Goal: Use online tool/utility: Utilize a website feature to perform a specific function

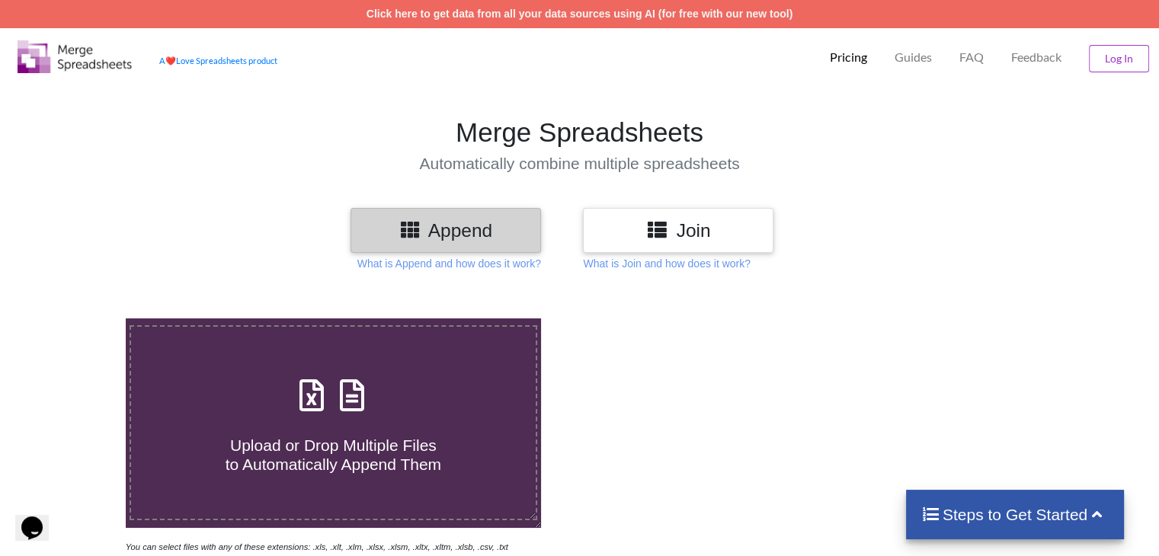
click at [695, 221] on h3 "Join" at bounding box center [678, 230] width 168 height 22
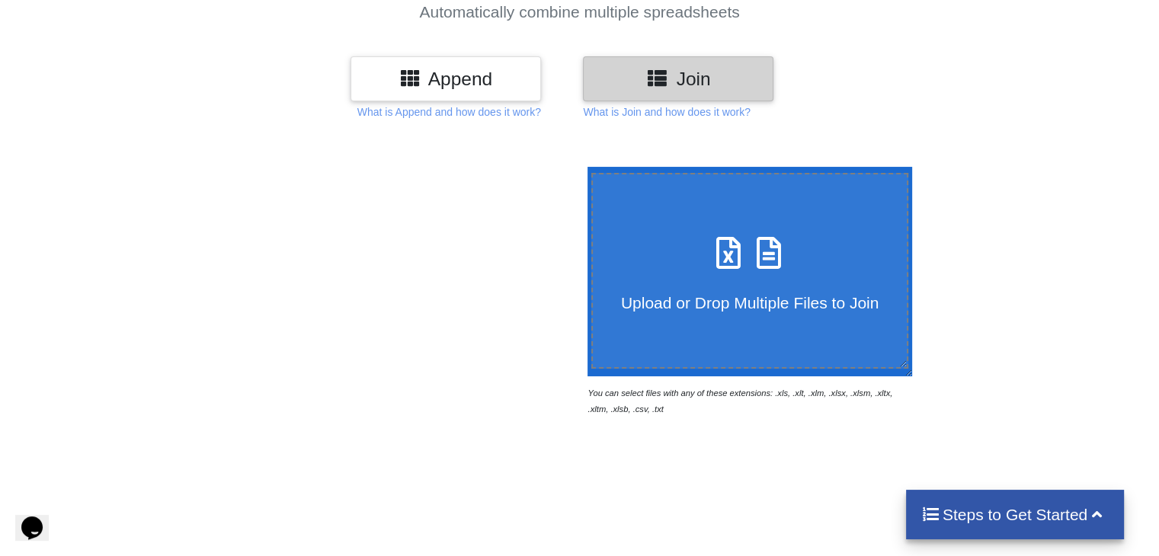
scroll to position [152, 0]
click at [753, 293] on span "Upload or Drop Multiple Files to Join" at bounding box center [749, 302] width 257 height 18
click at [584, 166] on input "Upload or Drop Multiple Files to Join" at bounding box center [584, 166] width 0 height 0
type input "C:\fakepath\linkedin (18) (1).xls"
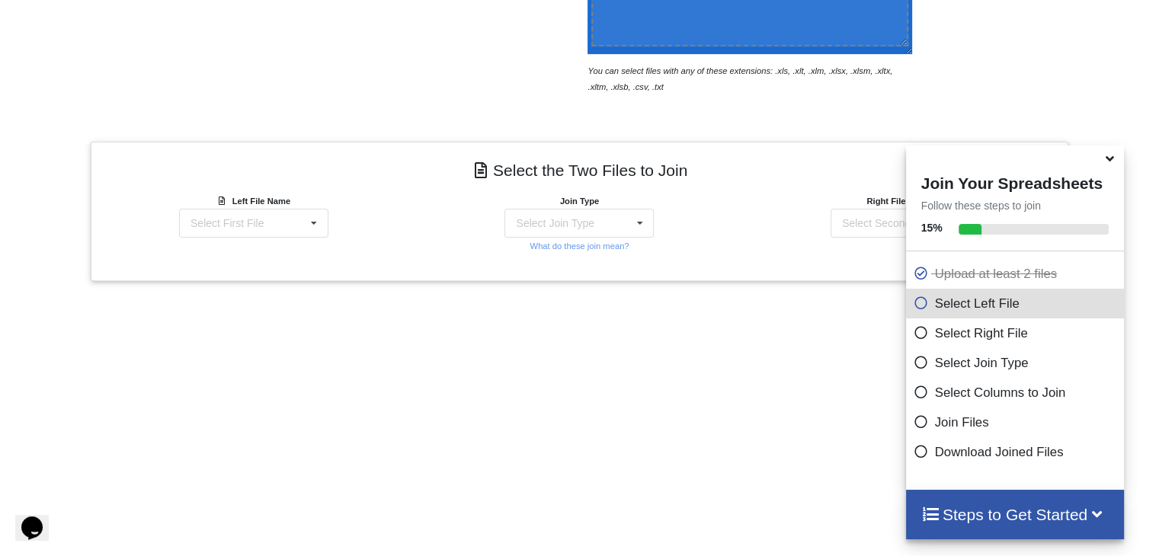
scroll to position [452, 0]
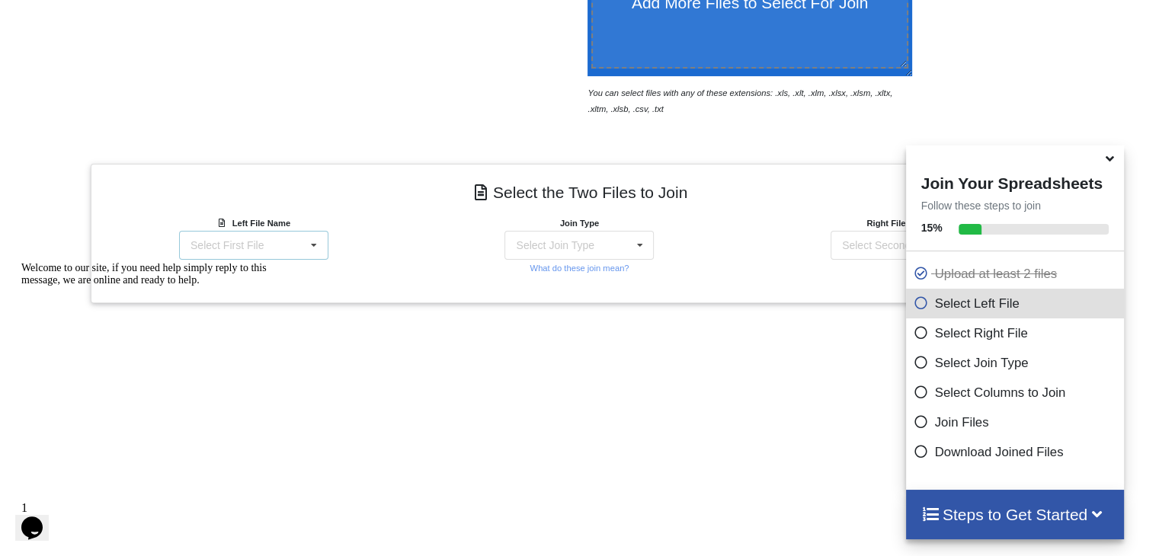
click at [302, 250] on div "Select First File linkedin (18) (1).xls : undefined linkedin (17) (1).xls : und…" at bounding box center [253, 245] width 149 height 29
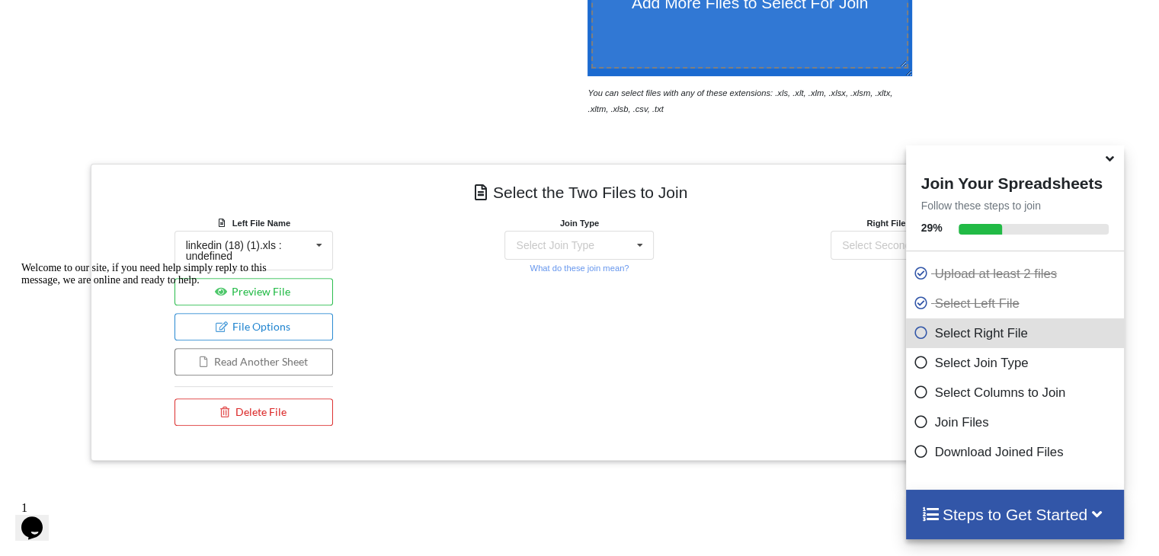
click at [286, 286] on div "Welcome to our site, if you need help simply reply to this message, we are onli…" at bounding box center [158, 274] width 274 height 24
click at [574, 245] on div "Select Join Type" at bounding box center [555, 245] width 78 height 11
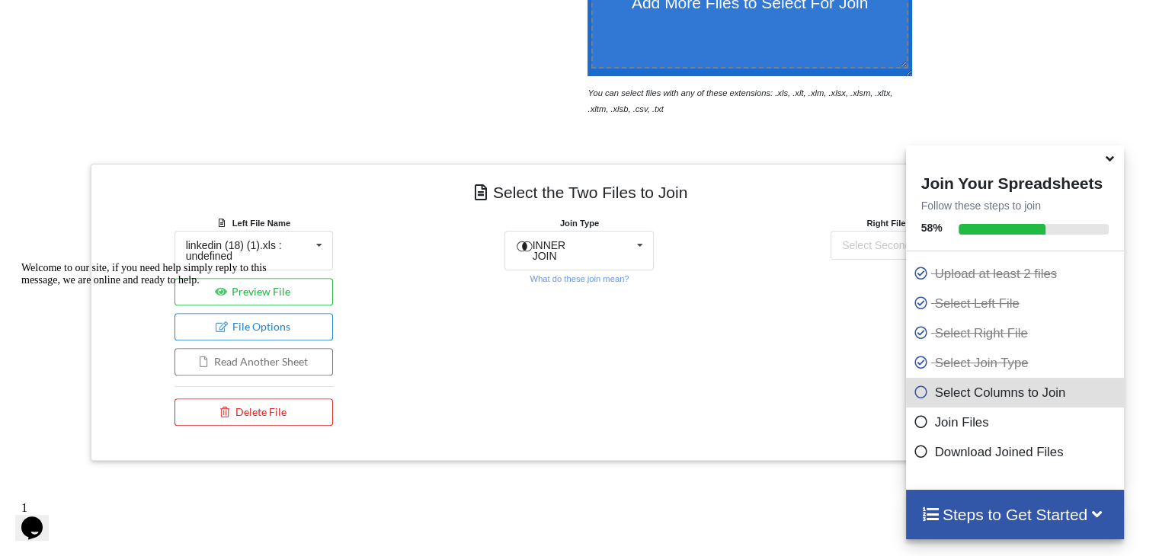
click at [644, 479] on div "Add More Files to Select For Join You can select files with any of these extens…" at bounding box center [579, 307] width 1159 height 945
click at [1100, 120] on div "Add More Files to Select For Join You can select files with any of these extens…" at bounding box center [579, 307] width 1159 height 945
click at [1108, 163] on icon at bounding box center [1110, 156] width 16 height 14
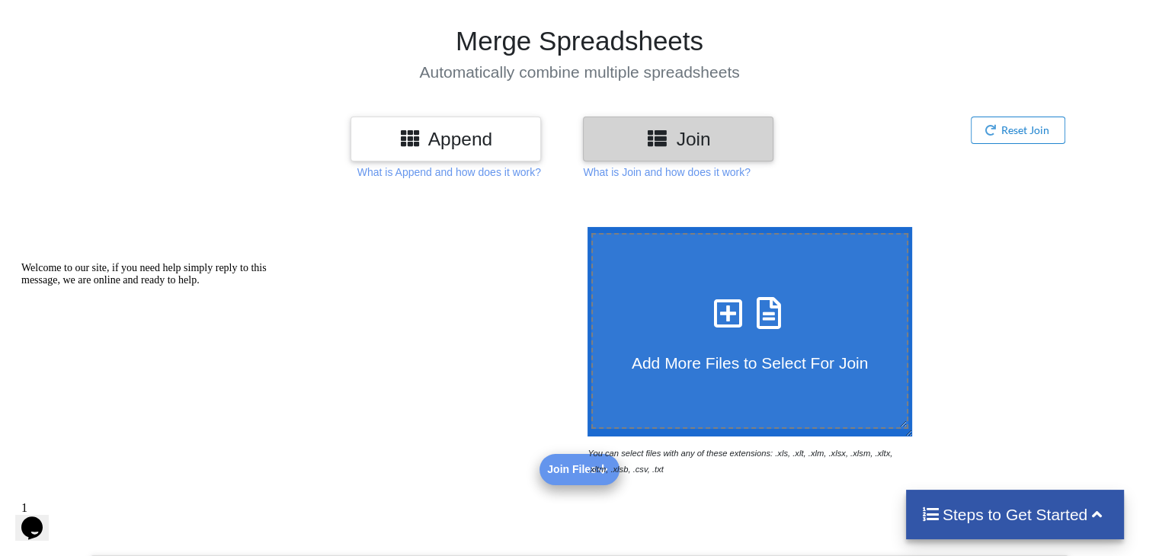
scroll to position [0, 0]
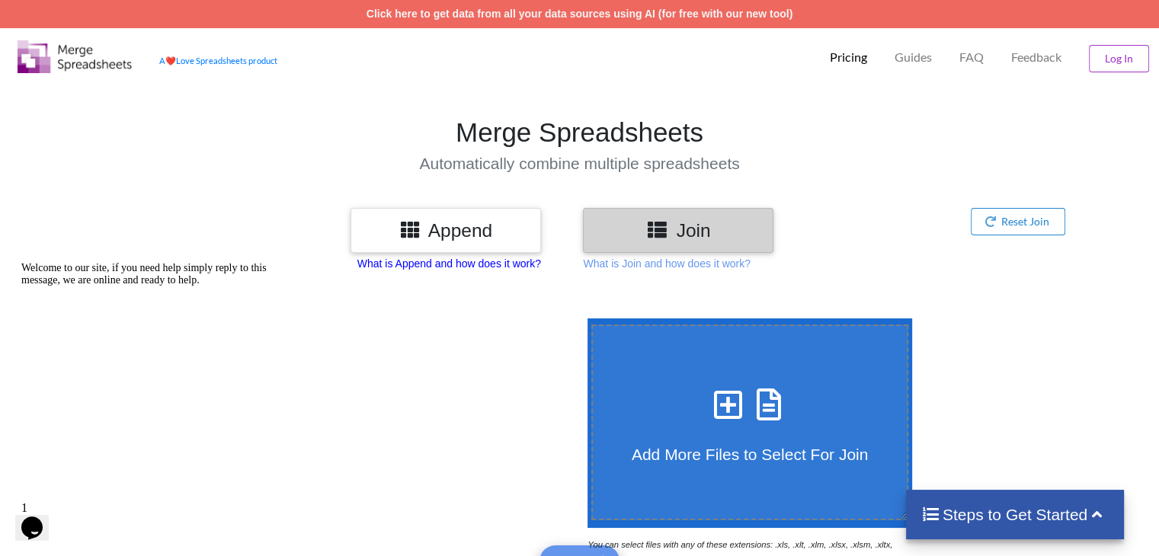
click at [515, 263] on p "What is Append and how does it work?" at bounding box center [449, 263] width 184 height 15
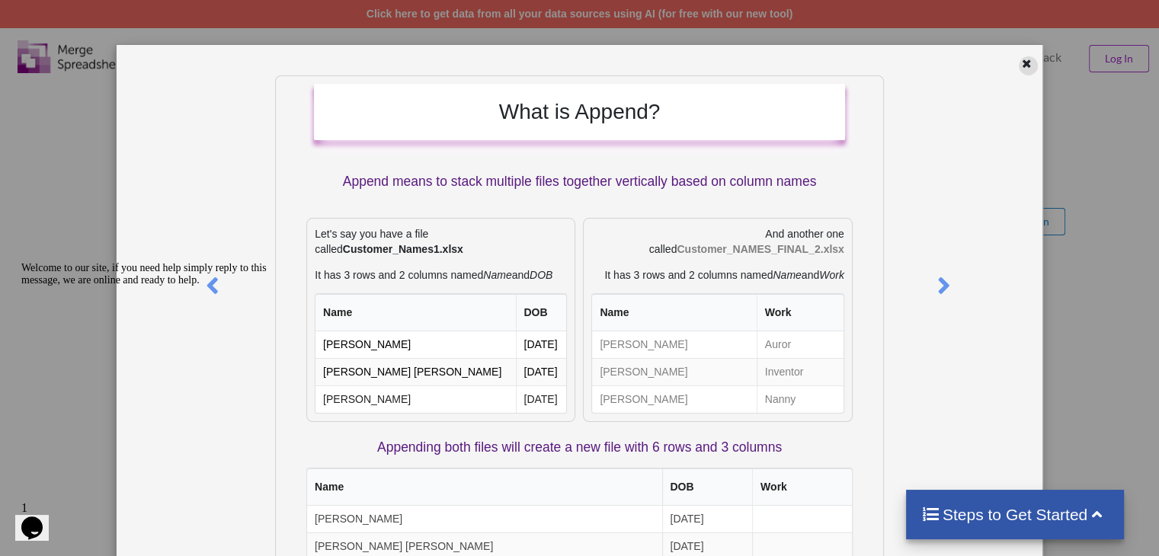
click at [1025, 59] on icon at bounding box center [1026, 61] width 13 height 11
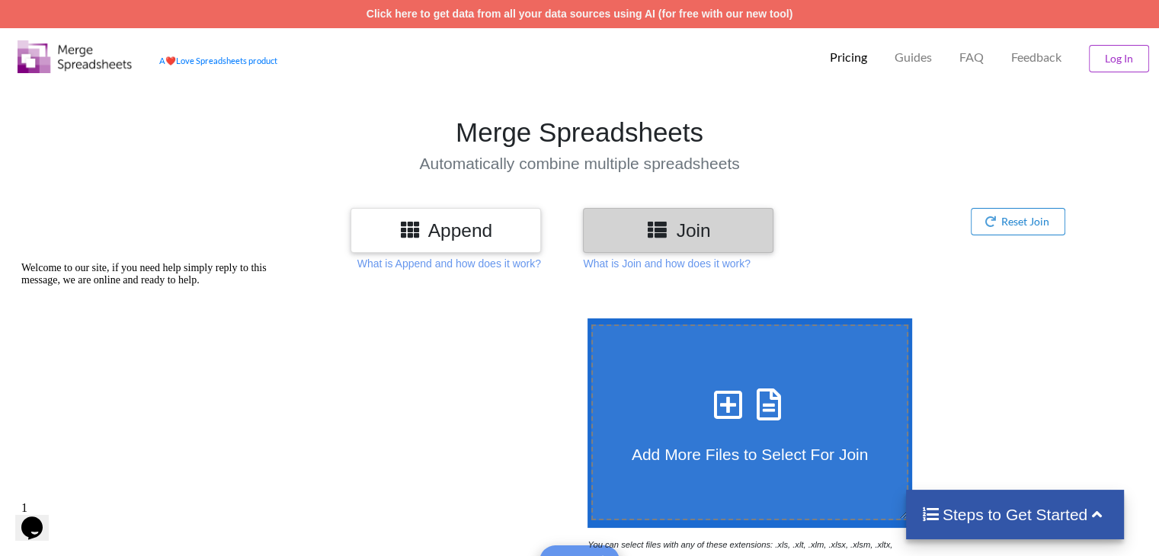
click at [500, 238] on h3 "Append" at bounding box center [446, 230] width 168 height 22
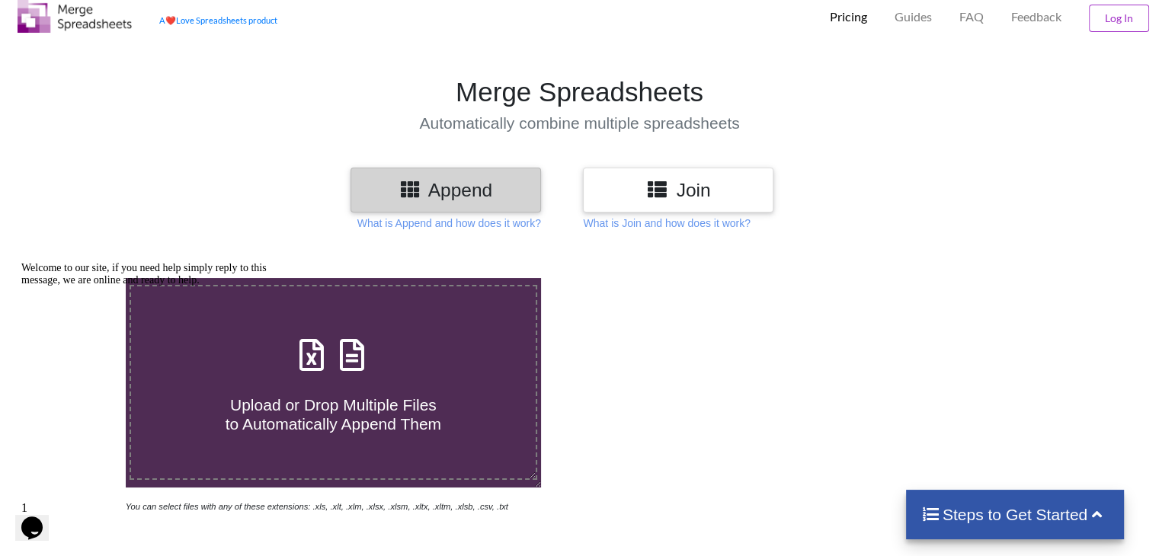
scroll to position [76, 0]
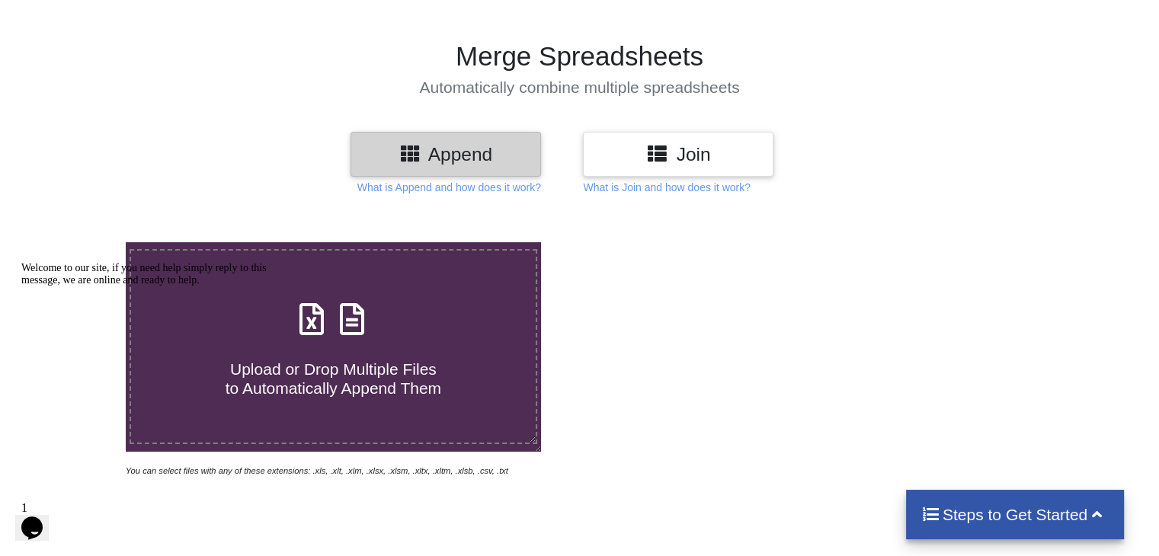
click at [372, 327] on span at bounding box center [333, 320] width 81 height 36
click at [79, 242] on input "Upload or Drop Multiple Files to Automatically Append Them" at bounding box center [79, 242] width 0 height 0
type input "C:\fakepath\linkedin (18) (1).xls"
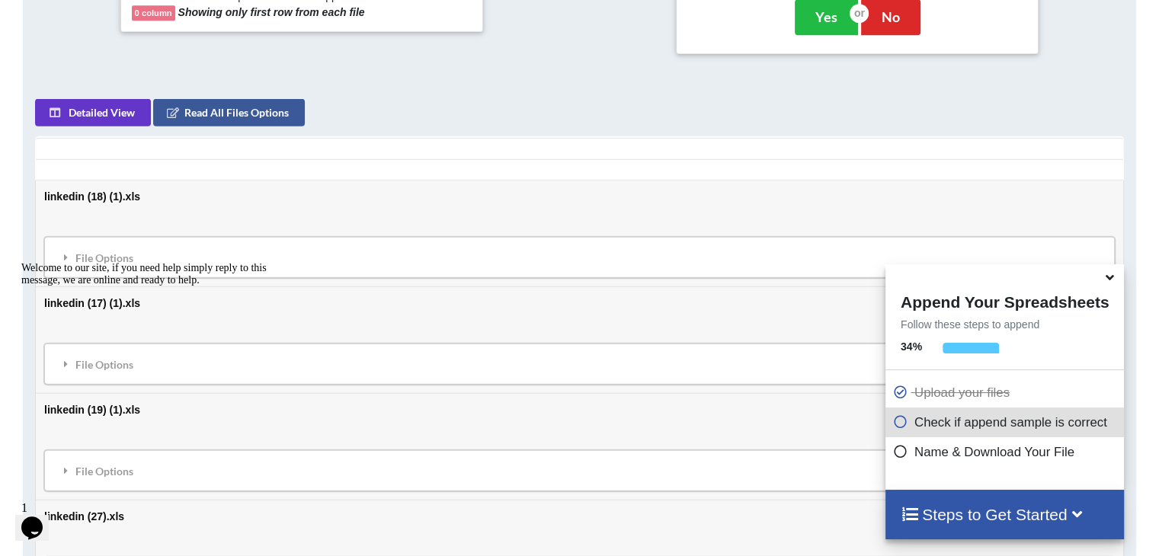
scroll to position [606, 0]
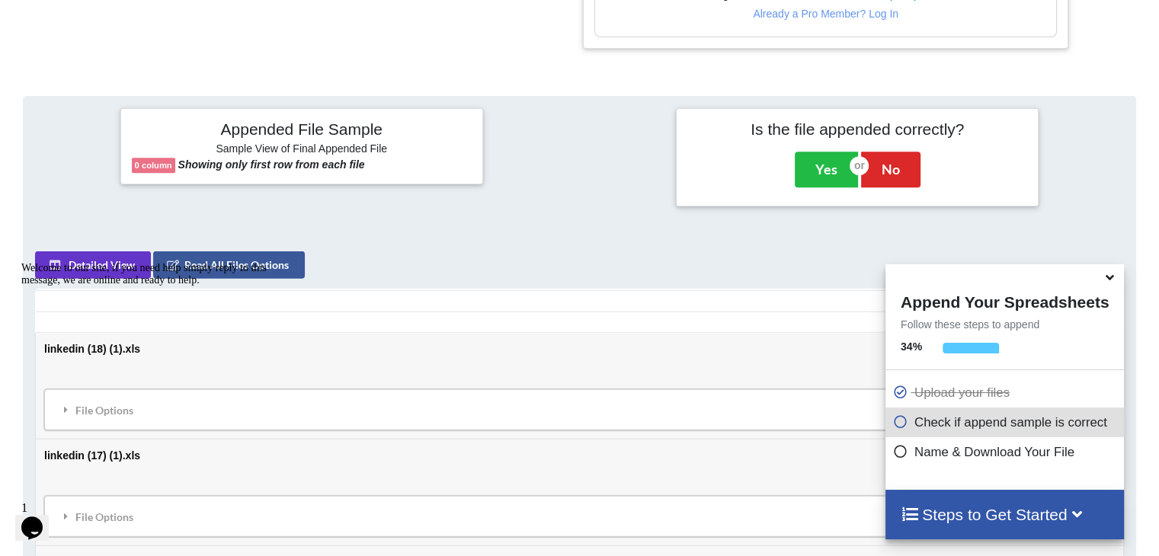
click at [158, 166] on b "0 column" at bounding box center [153, 165] width 37 height 9
click at [244, 159] on b "Showing only first row from each file" at bounding box center [271, 164] width 187 height 12
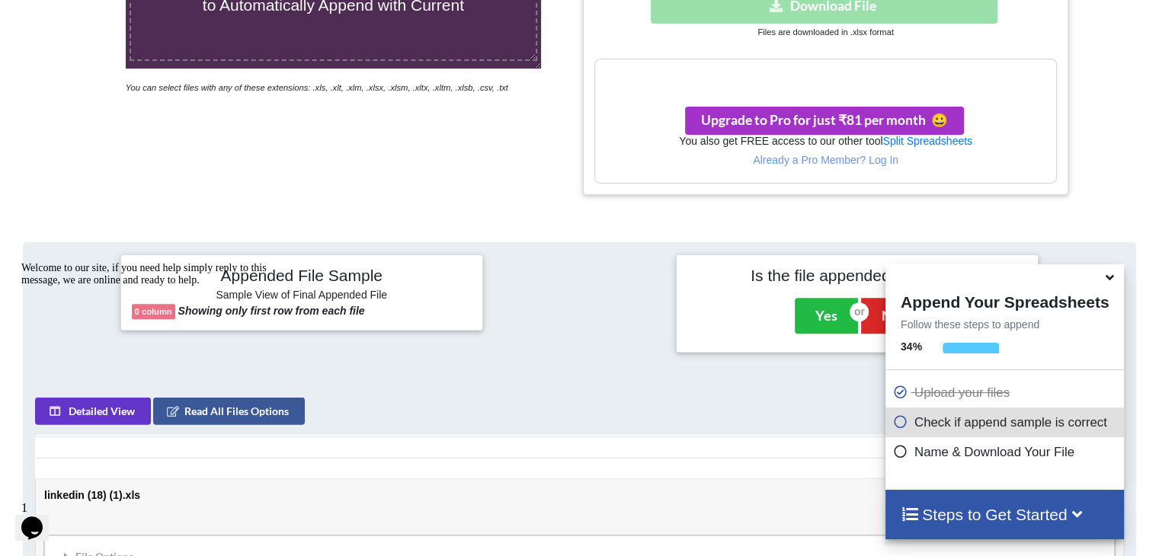
scroll to position [453, 0]
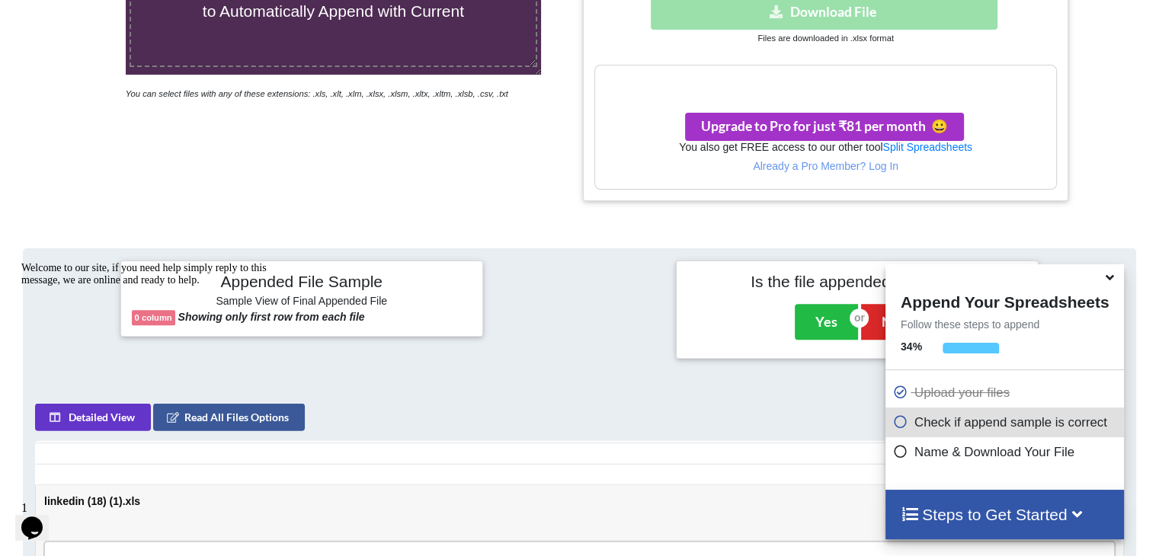
click at [320, 285] on h4 "Appended File Sample" at bounding box center [302, 282] width 340 height 21
click at [273, 286] on div "Welcome to our site, if you need help simply reply to this message, we are onli…" at bounding box center [158, 274] width 274 height 24
click at [305, 318] on b "Showing only first row from each file" at bounding box center [271, 317] width 187 height 12
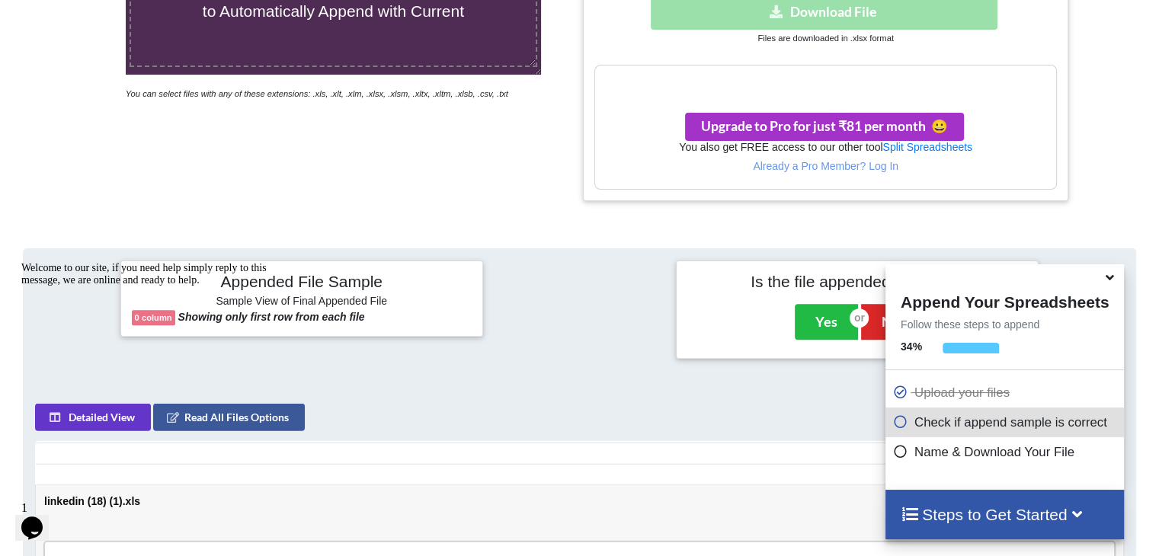
click at [296, 295] on h6 "Sample View of Final Appended File" at bounding box center [302, 302] width 340 height 15
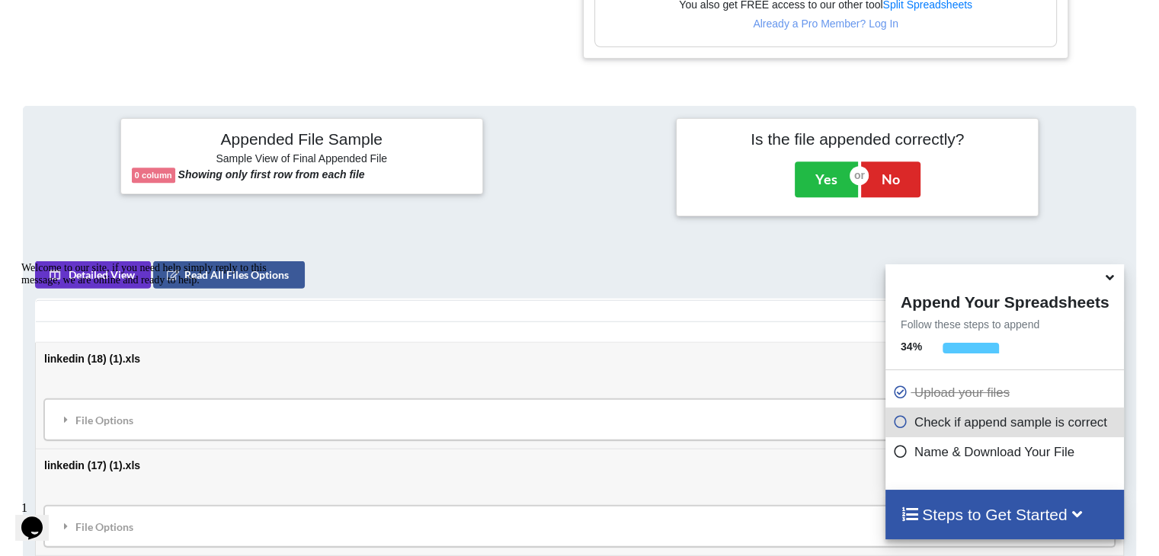
scroll to position [606, 0]
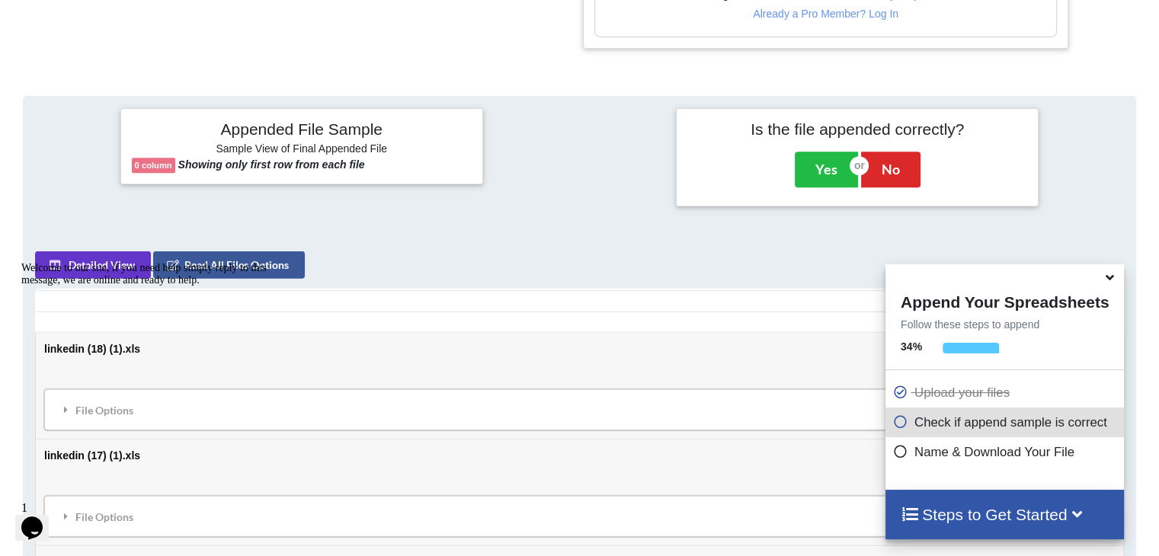
click at [309, 270] on div "Detailed View Read All Files Options" at bounding box center [253, 264] width 436 height 27
click at [285, 267] on div "Welcome to our site, if you need help simply reply to this message, we are onli…" at bounding box center [158, 274] width 274 height 24
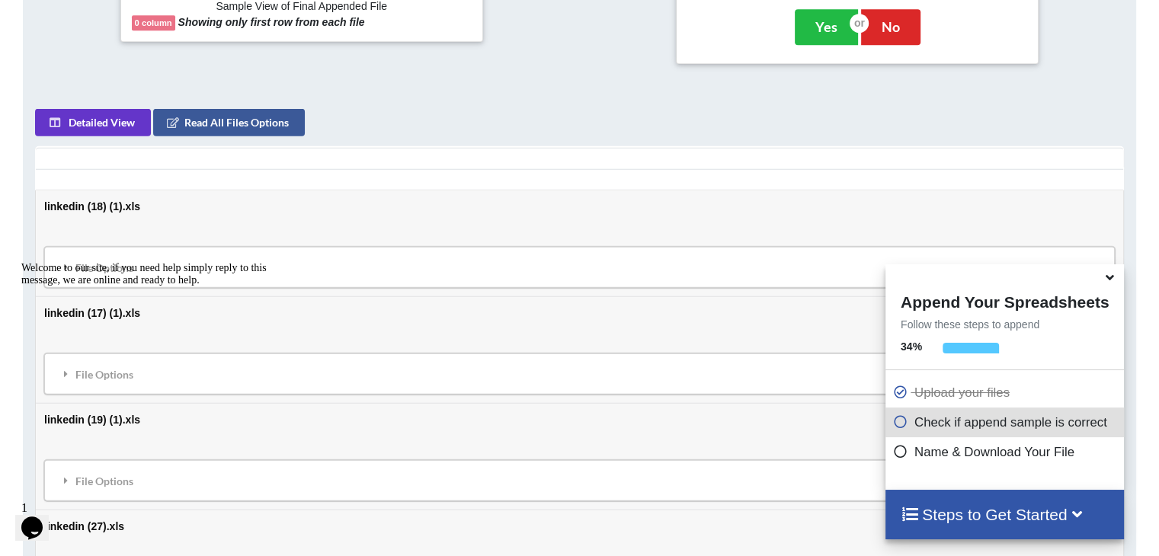
scroll to position [758, 0]
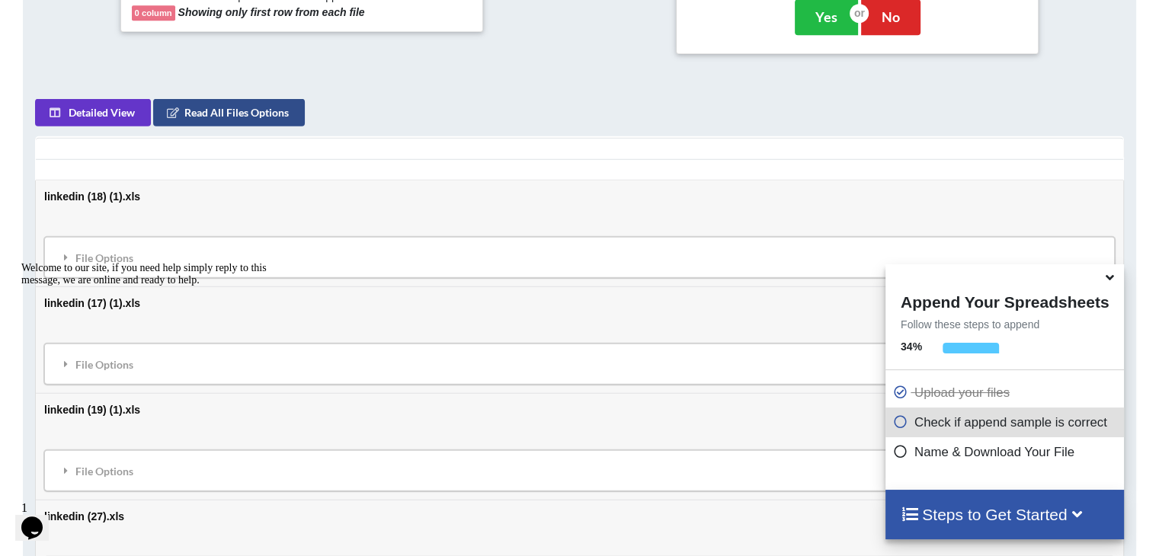
click at [177, 107] on icon at bounding box center [173, 111] width 13 height 9
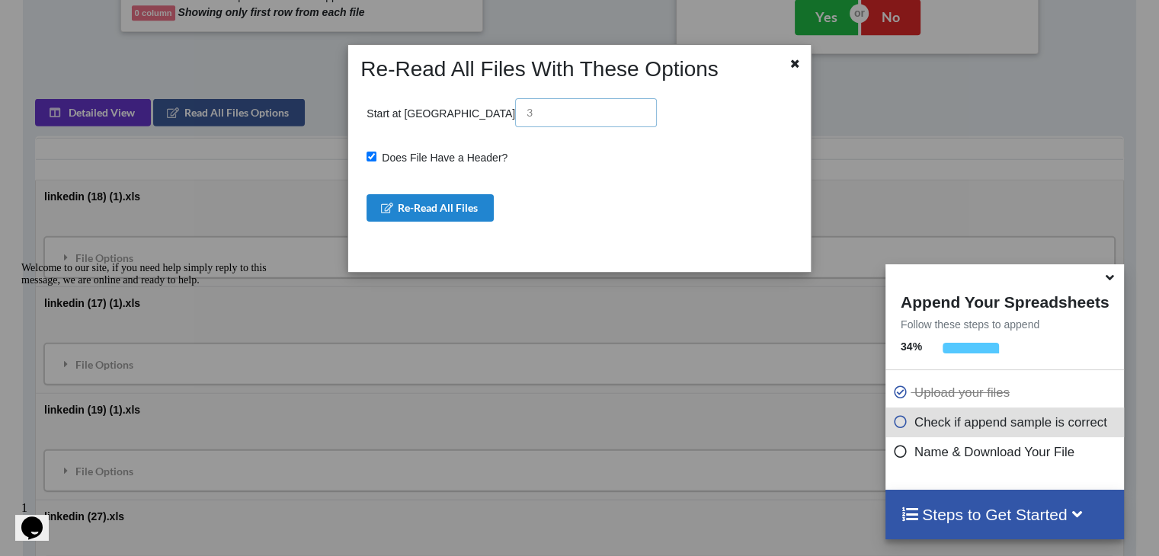
click at [515, 114] on input "text" at bounding box center [586, 112] width 142 height 29
drag, startPoint x: 448, startPoint y: 111, endPoint x: 430, endPoint y: 110, distance: 17.5
click at [515, 110] on input "text" at bounding box center [586, 112] width 142 height 29
drag, startPoint x: 442, startPoint y: 111, endPoint x: 433, endPoint y: 111, distance: 9.1
click at [515, 111] on input "text" at bounding box center [586, 112] width 142 height 29
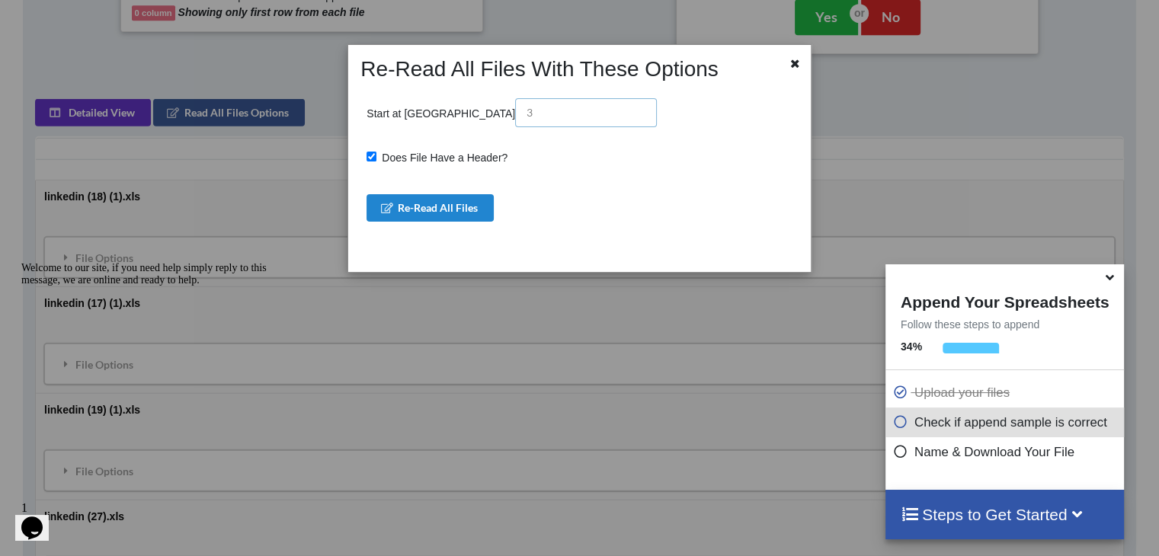
click at [515, 113] on input "text" at bounding box center [586, 112] width 142 height 29
drag, startPoint x: 436, startPoint y: 110, endPoint x: 450, endPoint y: 112, distance: 14.7
click at [515, 112] on input "text" at bounding box center [586, 112] width 142 height 29
type input "2"
click at [453, 202] on button "Re-Read All Files" at bounding box center [429, 207] width 127 height 27
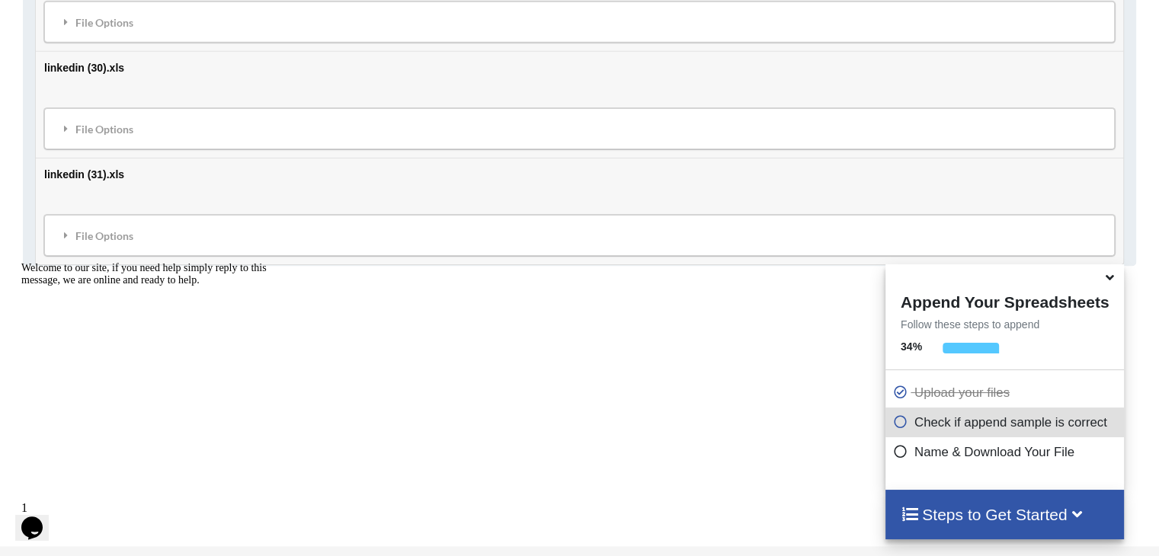
scroll to position [1672, 0]
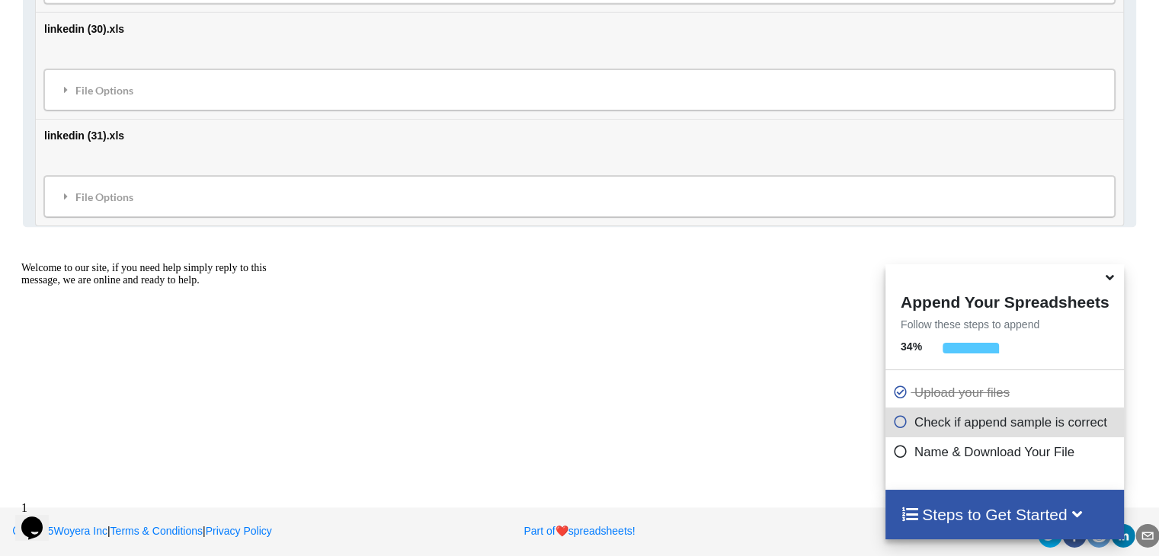
click at [975, 517] on h4 "Steps to Get Started" at bounding box center [1004, 514] width 208 height 19
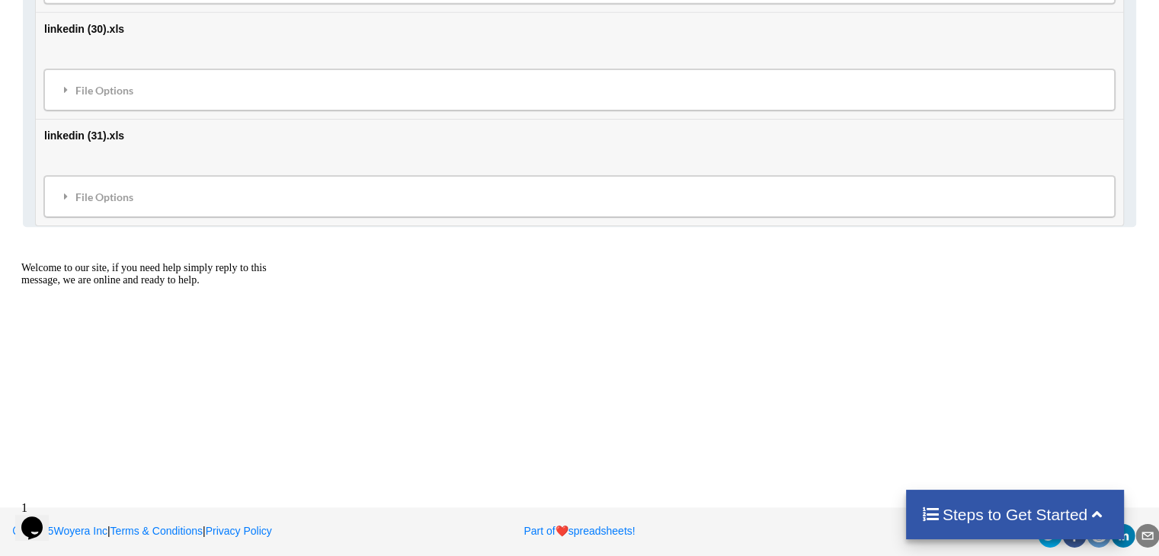
click at [975, 517] on h4 "Steps to Get Started" at bounding box center [1015, 514] width 188 height 19
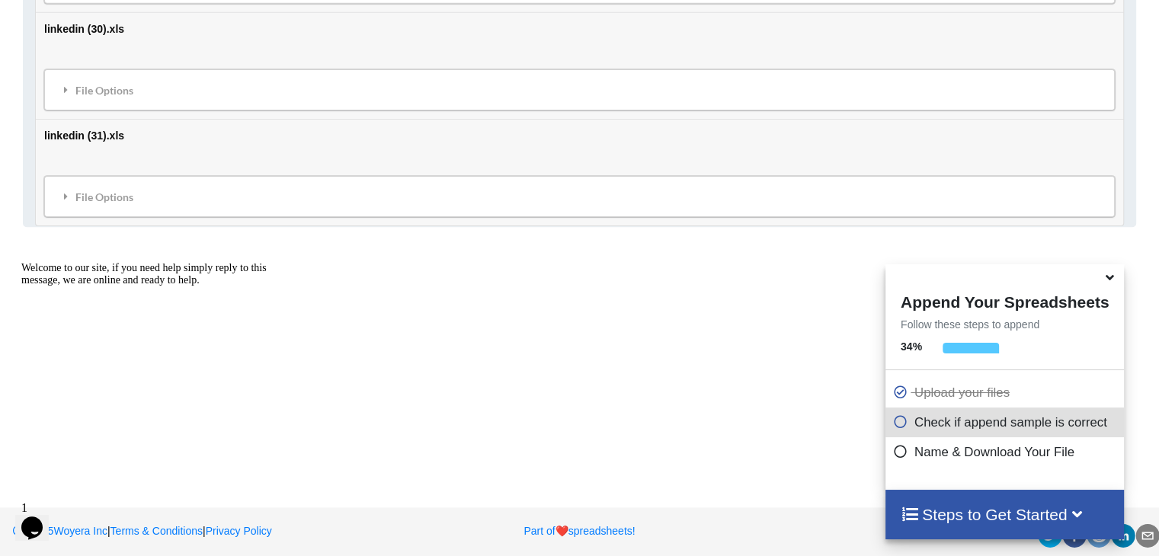
click at [894, 426] on icon at bounding box center [900, 419] width 15 height 13
click at [947, 418] on p "Check if append sample is correct" at bounding box center [1006, 422] width 227 height 19
click at [950, 424] on p "Check if append sample is correct" at bounding box center [1006, 422] width 227 height 19
click at [935, 423] on p "Check if append sample is correct" at bounding box center [1006, 422] width 227 height 19
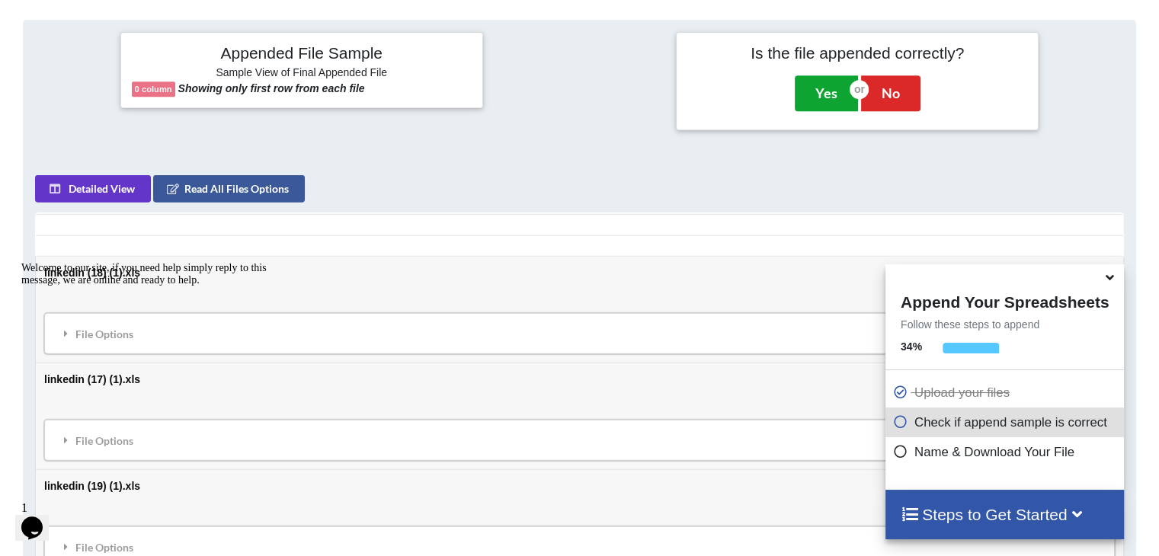
click at [827, 83] on button "Yes" at bounding box center [826, 92] width 63 height 35
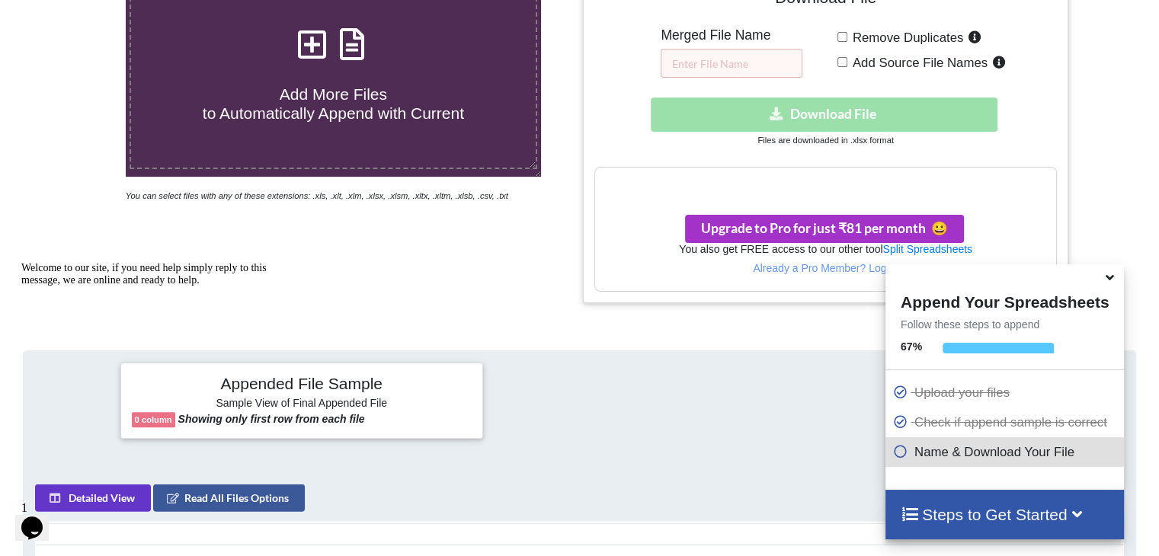
scroll to position [318, 0]
